Goal: Task Accomplishment & Management: Manage account settings

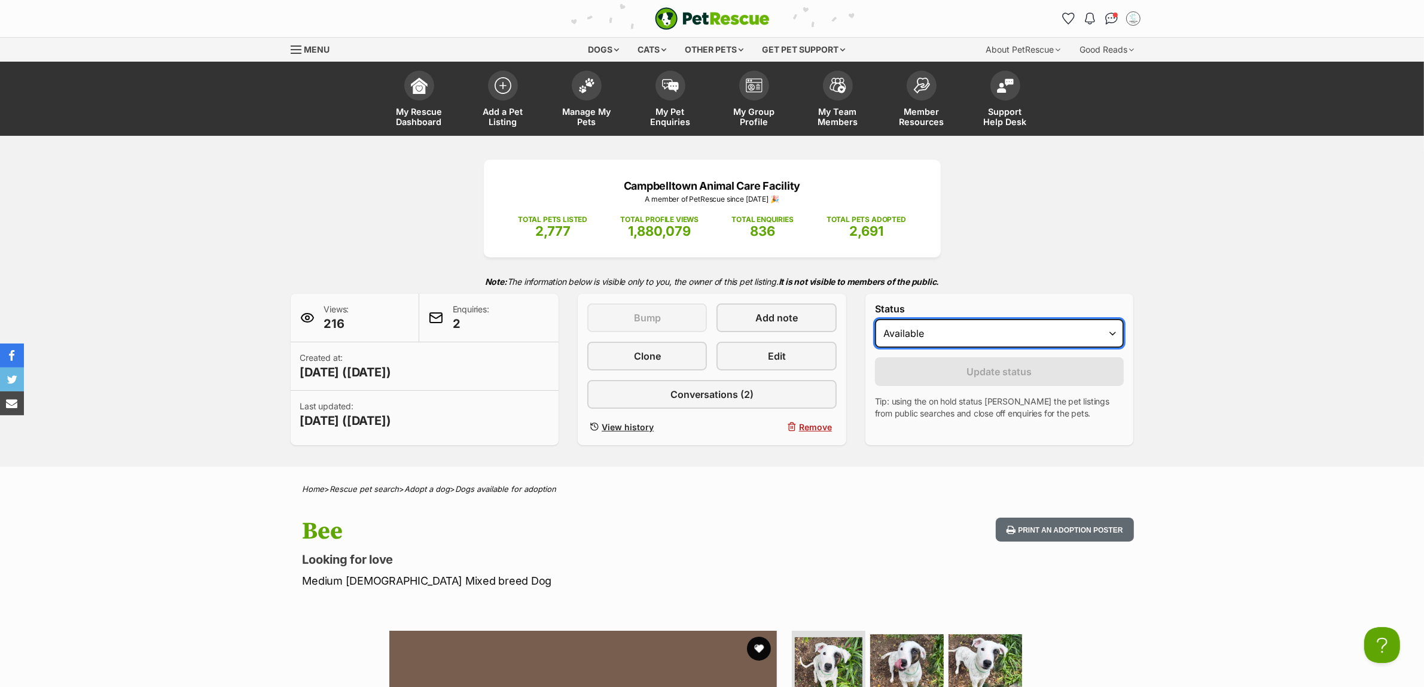
click at [891, 327] on select "Draft - not available as listing has enquires Available On hold Adopted" at bounding box center [999, 333] width 249 height 29
select select "rehomed"
click at [875, 319] on select "Draft - not available as listing has enquires Available On hold Adopted" at bounding box center [999, 333] width 249 height 29
click at [913, 377] on button "Update status" at bounding box center [999, 371] width 249 height 29
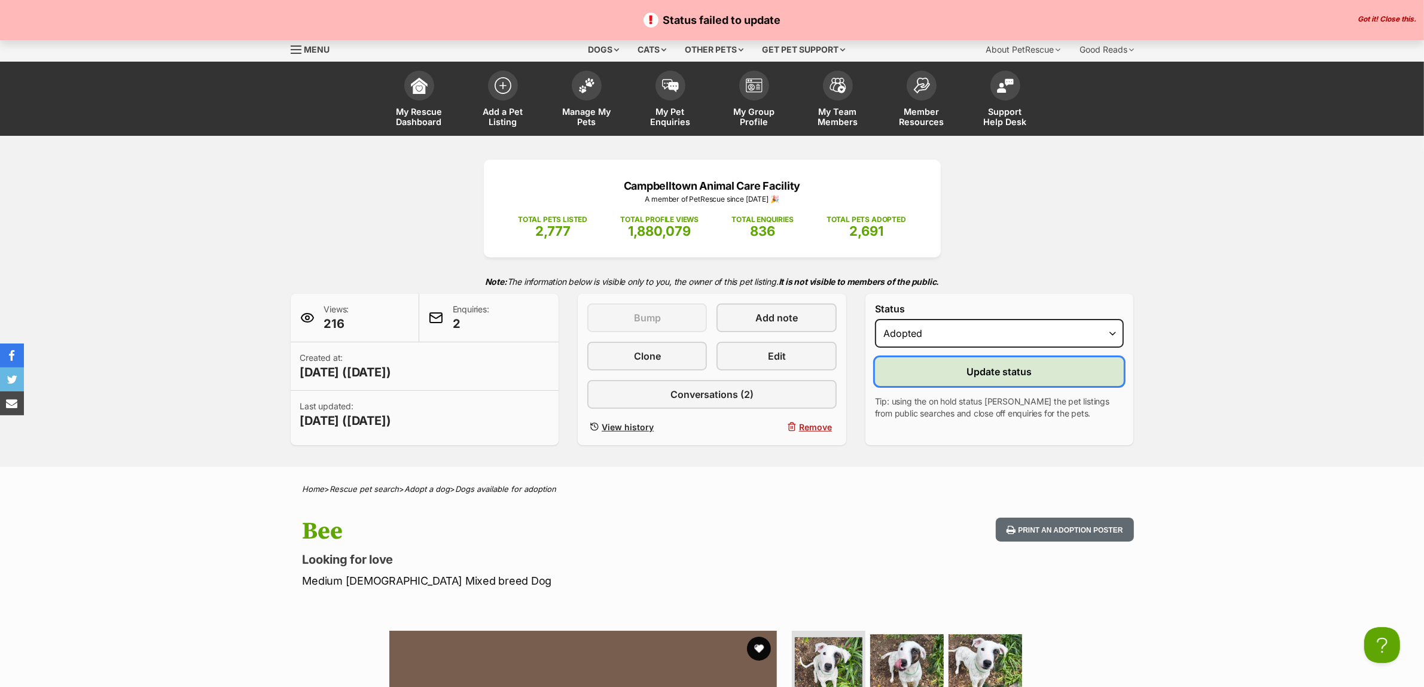
click at [959, 372] on button "Update status" at bounding box center [999, 371] width 249 height 29
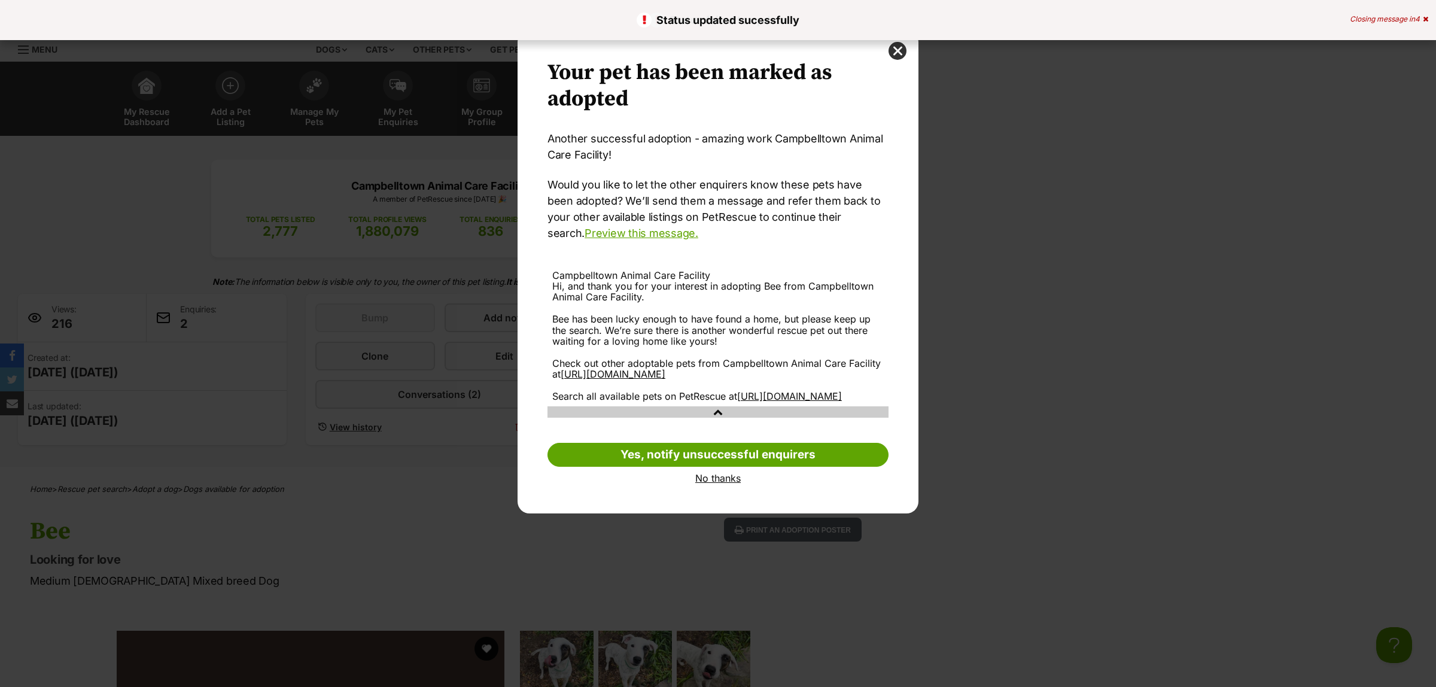
click at [704, 483] on link "No thanks" at bounding box center [717, 478] width 341 height 11
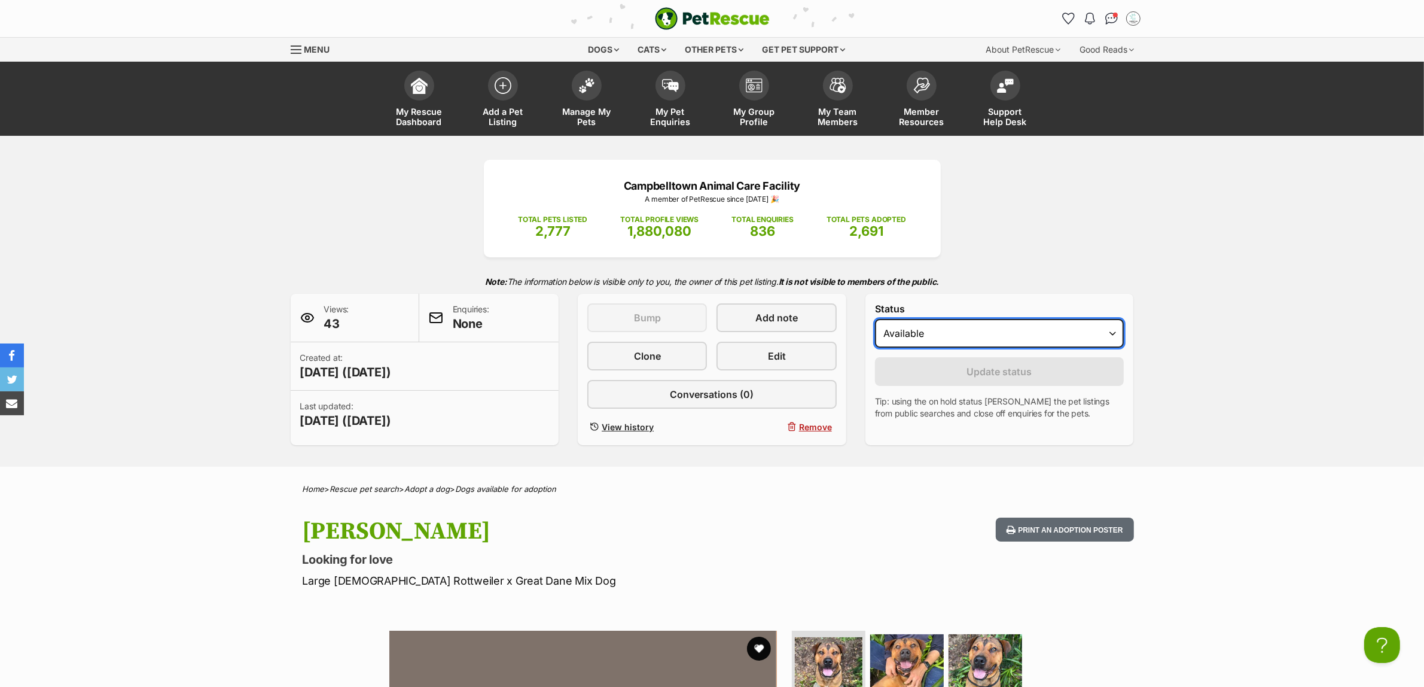
click at [904, 337] on select "Draft Available On hold Adopted" at bounding box center [999, 333] width 249 height 29
select select "rehomed"
click at [875, 319] on select "Draft Available On hold Adopted" at bounding box center [999, 333] width 249 height 29
click at [910, 373] on button "Update status" at bounding box center [999, 371] width 249 height 29
